Goal: Information Seeking & Learning: Learn about a topic

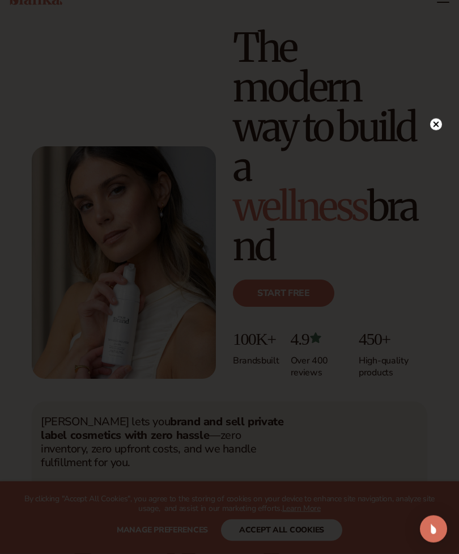
scroll to position [37, 0]
click at [431, 154] on circle at bounding box center [436, 148] width 12 height 12
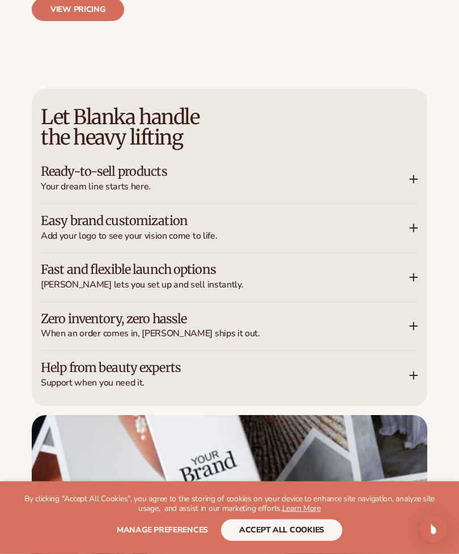
scroll to position [1661, 0]
click at [82, 165] on h3 "Ready-to-sell products" at bounding box center [208, 170] width 334 height 11
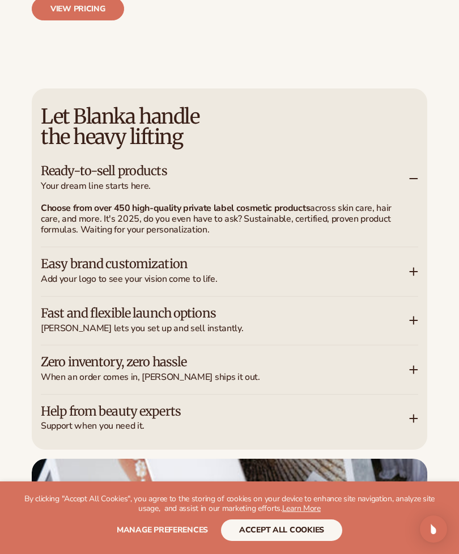
click at [81, 165] on h3 "Ready-to-sell products" at bounding box center [208, 170] width 334 height 11
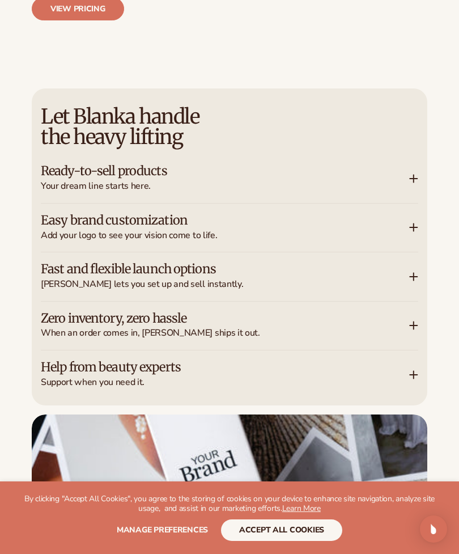
click at [78, 165] on h3 "Ready-to-sell products" at bounding box center [208, 170] width 334 height 11
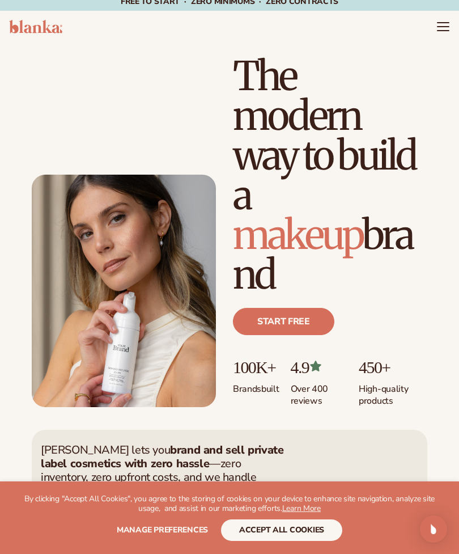
scroll to position [0, 0]
